Goal: Information Seeking & Learning: Learn about a topic

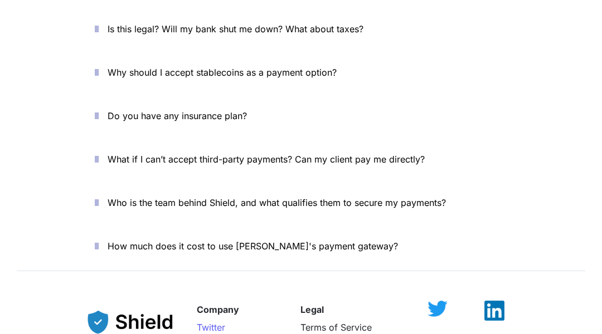
scroll to position [4205, 0]
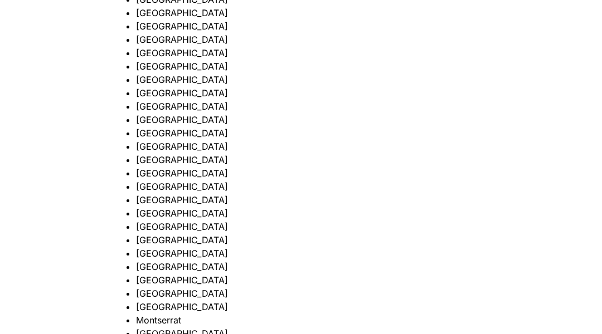
scroll to position [2558, 0]
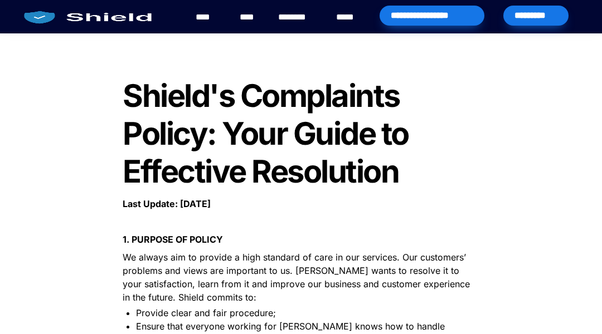
scroll to position [1, 0]
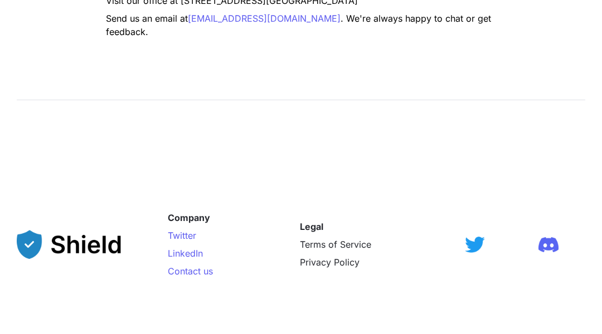
scroll to position [1063, 0]
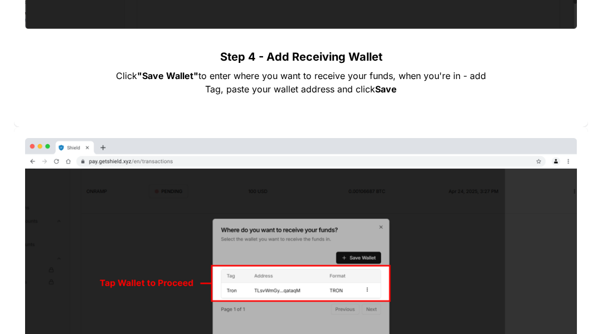
scroll to position [4466, 0]
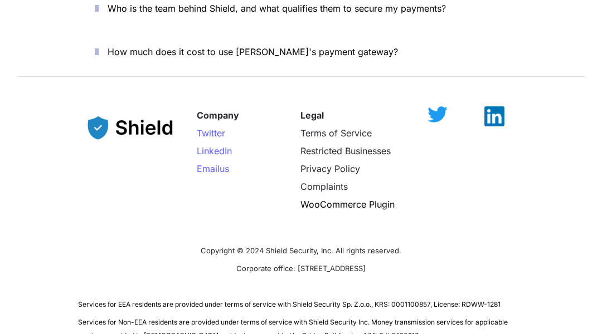
scroll to position [4205, 0]
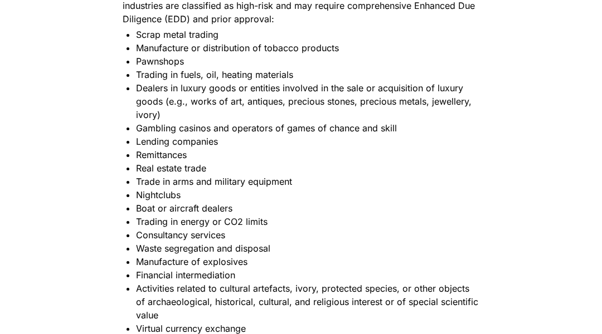
scroll to position [2824, 0]
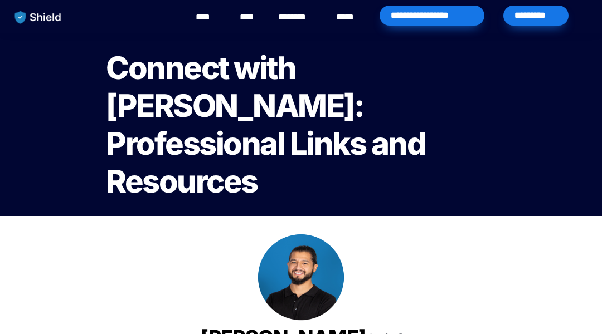
scroll to position [707, 0]
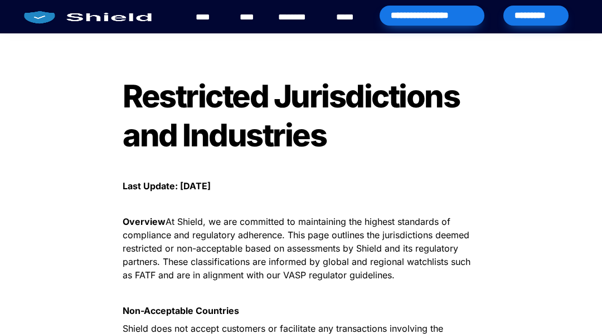
scroll to position [2824, 0]
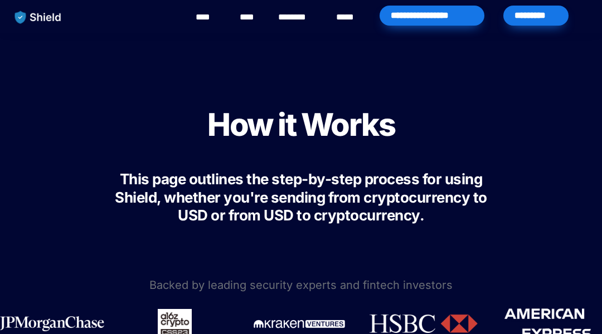
scroll to position [5130, 0]
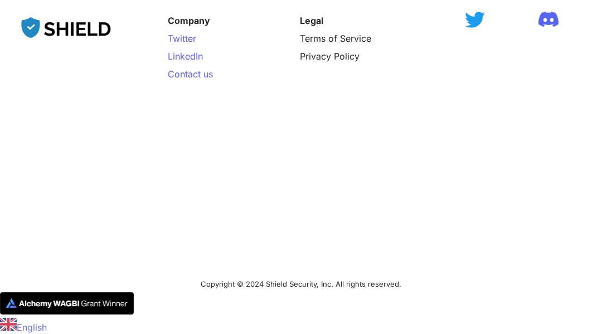
scroll to position [707, 0]
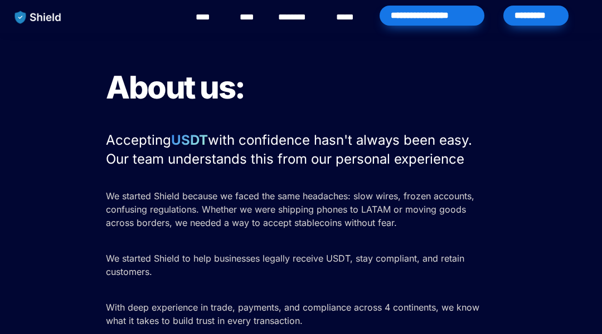
scroll to position [1068, 0]
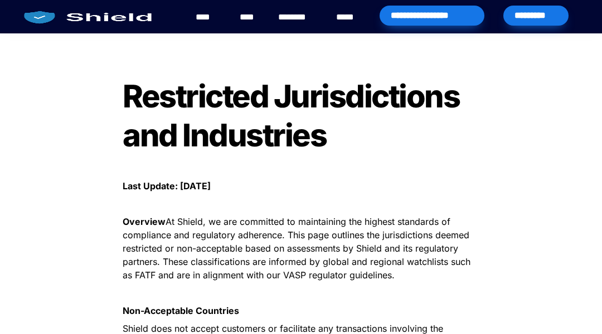
scroll to position [2824, 0]
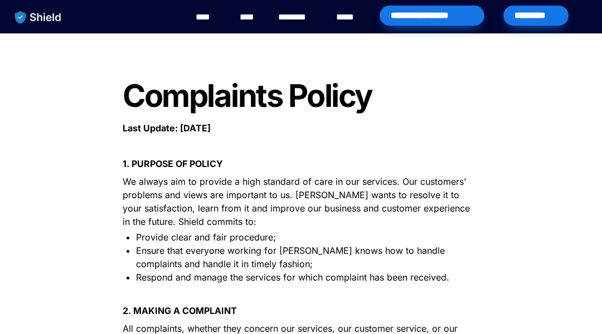
scroll to position [834, 0]
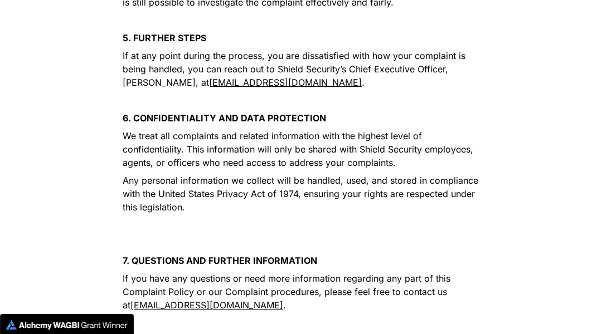
scroll to position [910, 0]
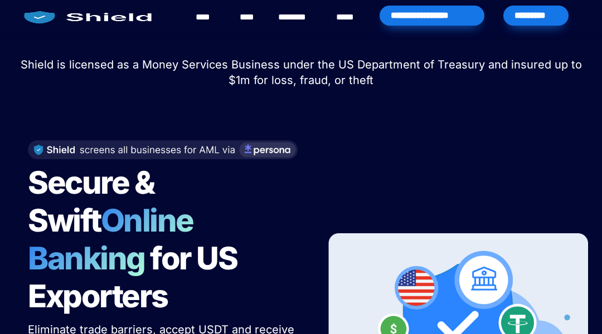
scroll to position [4205, 0]
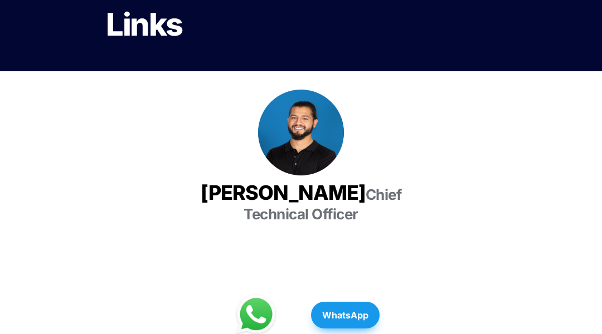
scroll to position [655, 0]
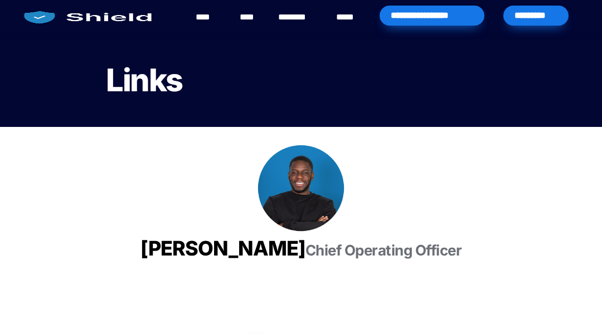
scroll to position [655, 0]
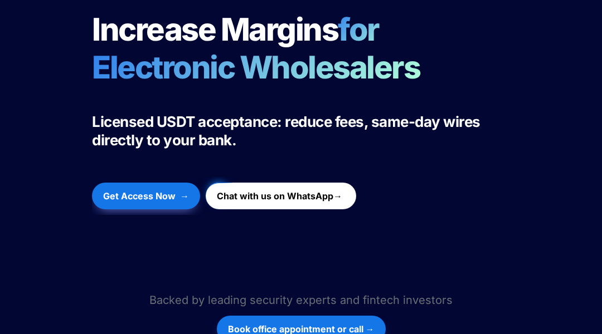
scroll to position [2674, 0]
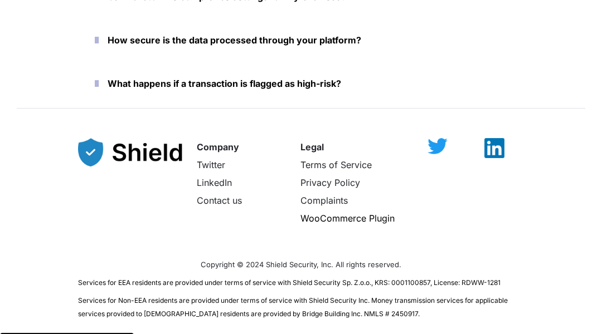
scroll to position [4011, 0]
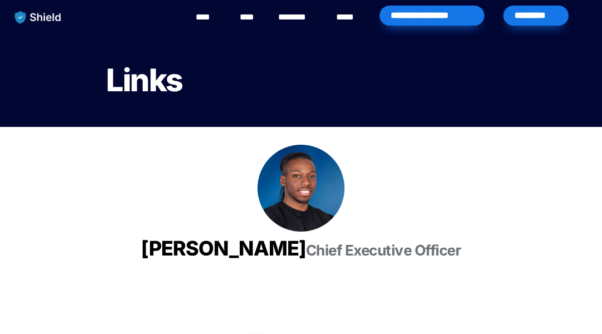
scroll to position [655, 0]
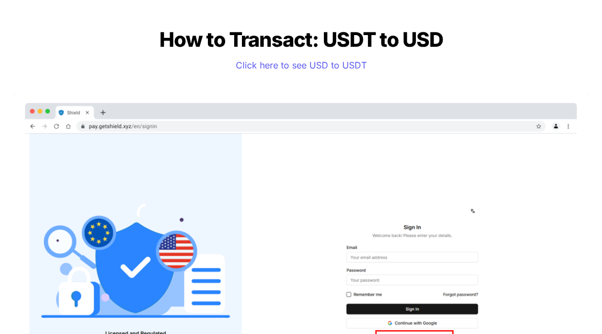
scroll to position [4011, 0]
